Goal: Task Accomplishment & Management: Complete application form

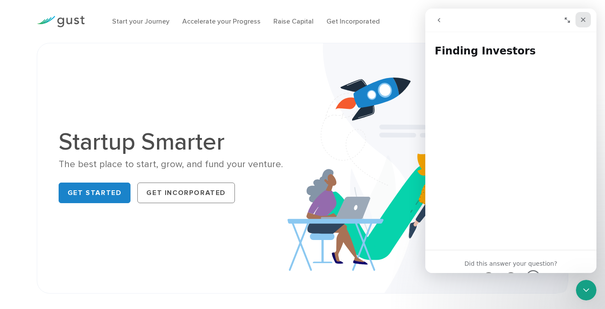
click at [586, 21] on icon "Close" at bounding box center [583, 19] width 7 height 7
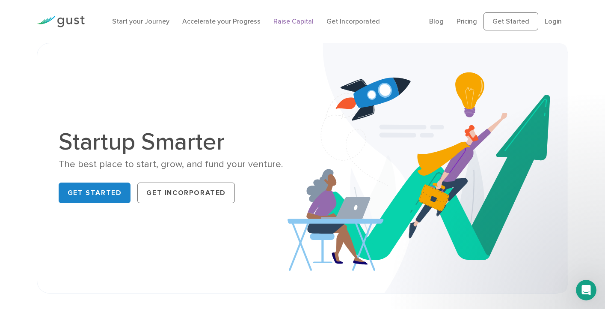
click at [289, 21] on link "Raise Capital" at bounding box center [294, 21] width 40 height 8
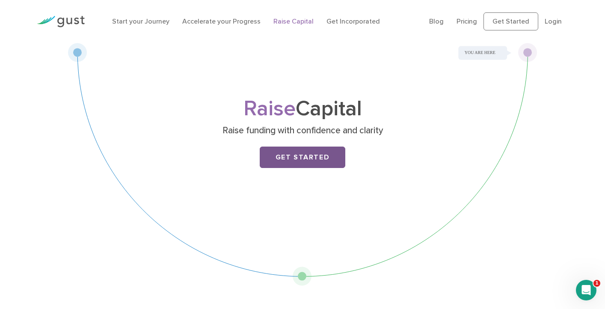
click at [295, 162] on link "Get Started" at bounding box center [303, 156] width 86 height 21
